Goal: Find specific page/section: Find specific page/section

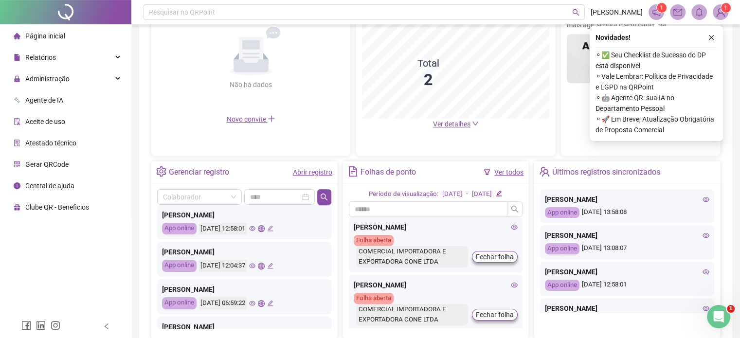
scroll to position [146, 0]
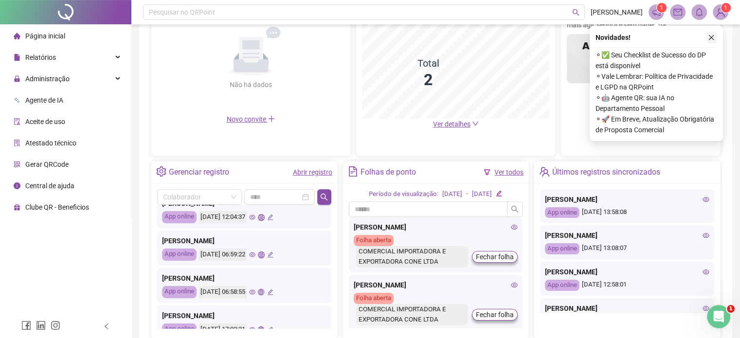
click at [713, 37] on icon "close" at bounding box center [711, 37] width 7 height 7
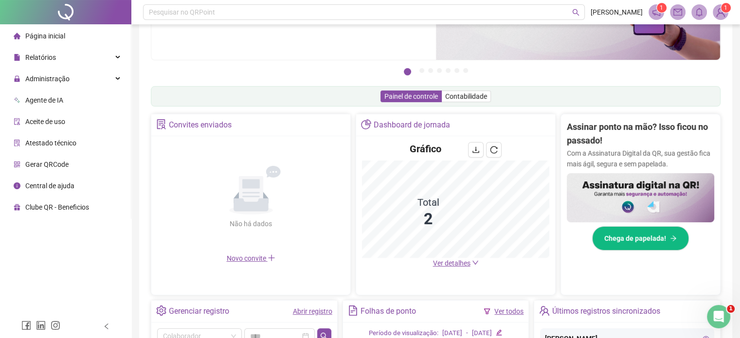
scroll to position [94, 0]
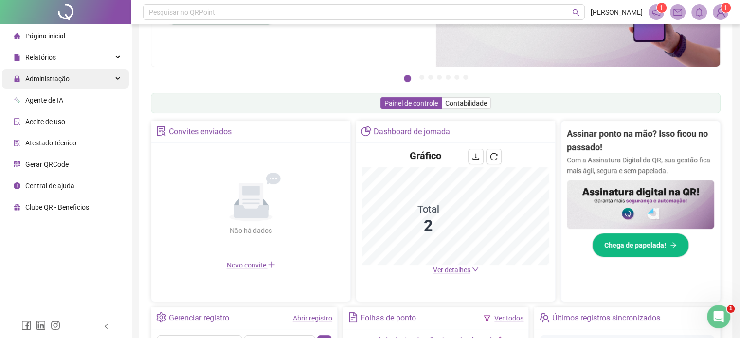
click at [67, 87] on span "Administração" at bounding box center [42, 78] width 56 height 19
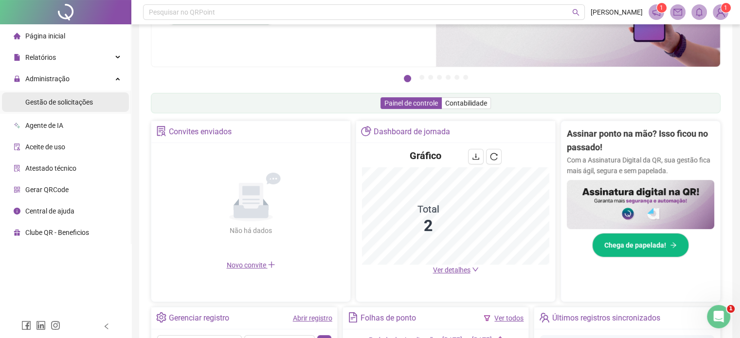
click at [72, 105] on span "Gestão de solicitações" at bounding box center [59, 102] width 68 height 8
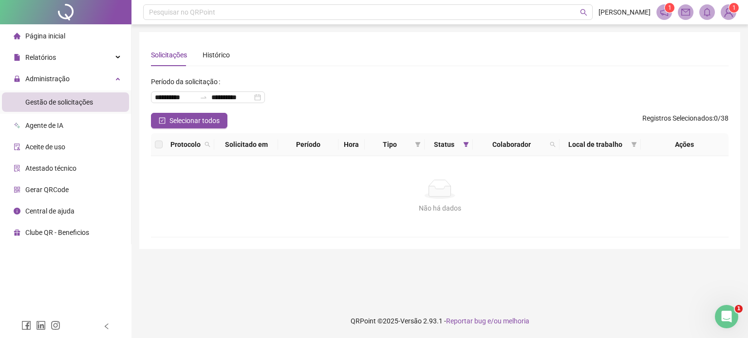
click at [660, 13] on icon "notification" at bounding box center [664, 12] width 8 height 8
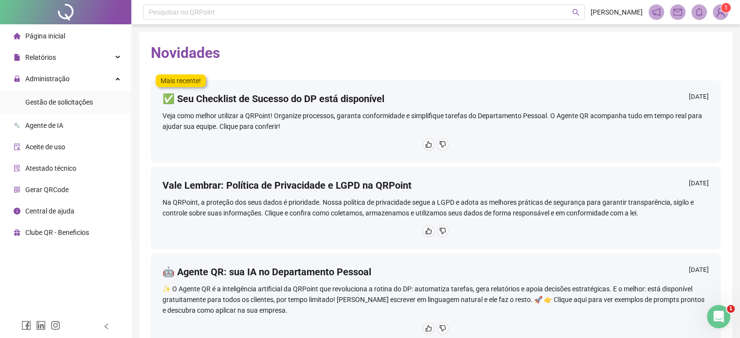
click at [724, 10] on sup "1" at bounding box center [726, 8] width 10 height 10
